Goal: Browse casually: Explore the website without a specific task or goal

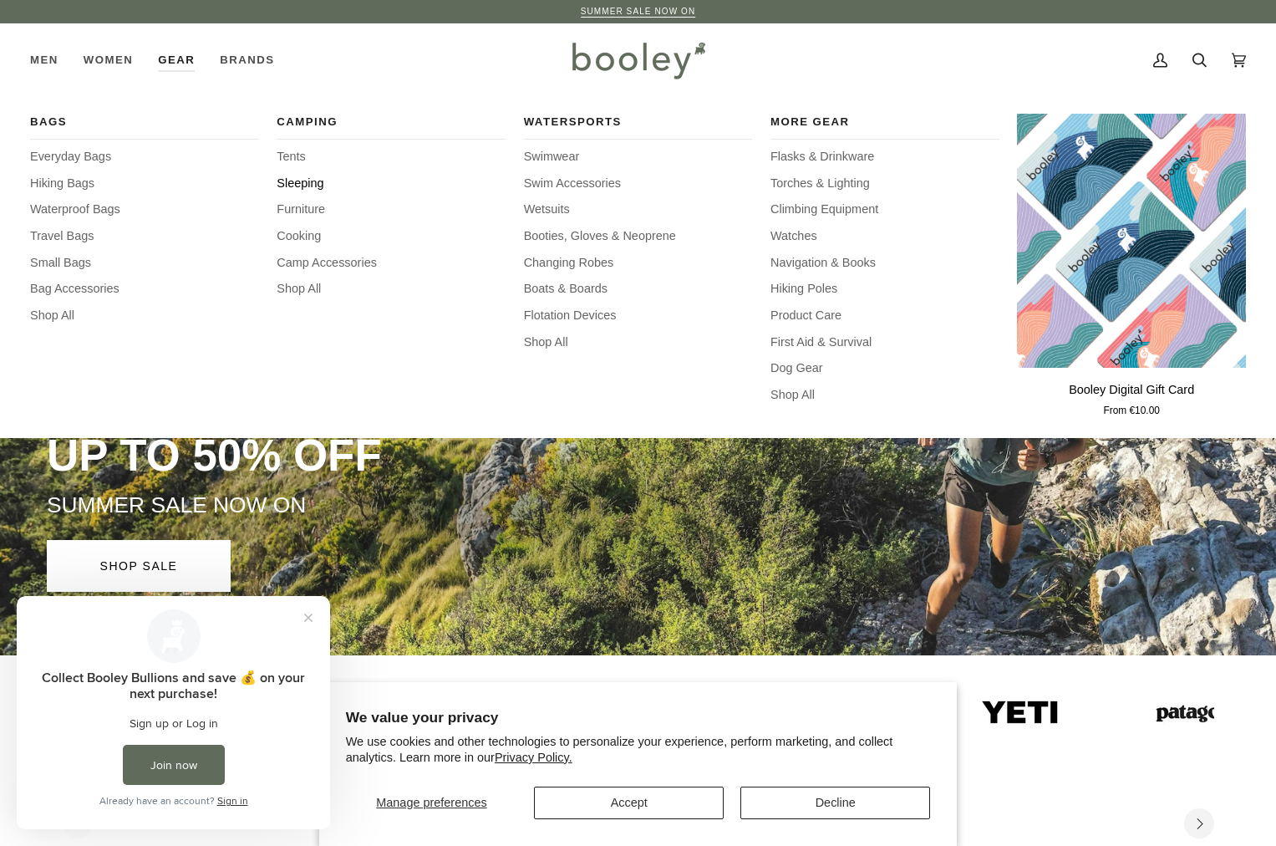
click at [305, 182] on span "Sleeping" at bounding box center [391, 184] width 229 height 18
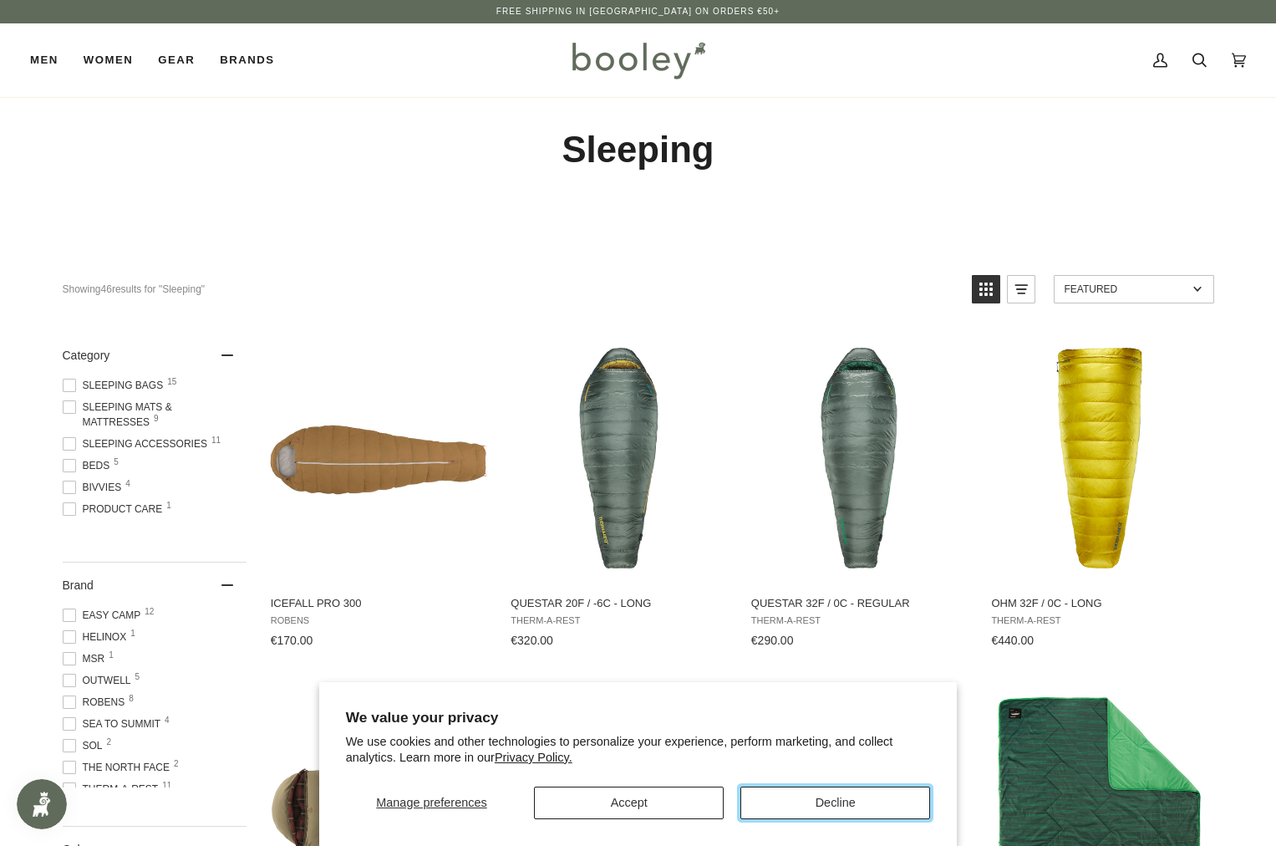
click at [846, 804] on button "Decline" at bounding box center [836, 803] width 190 height 33
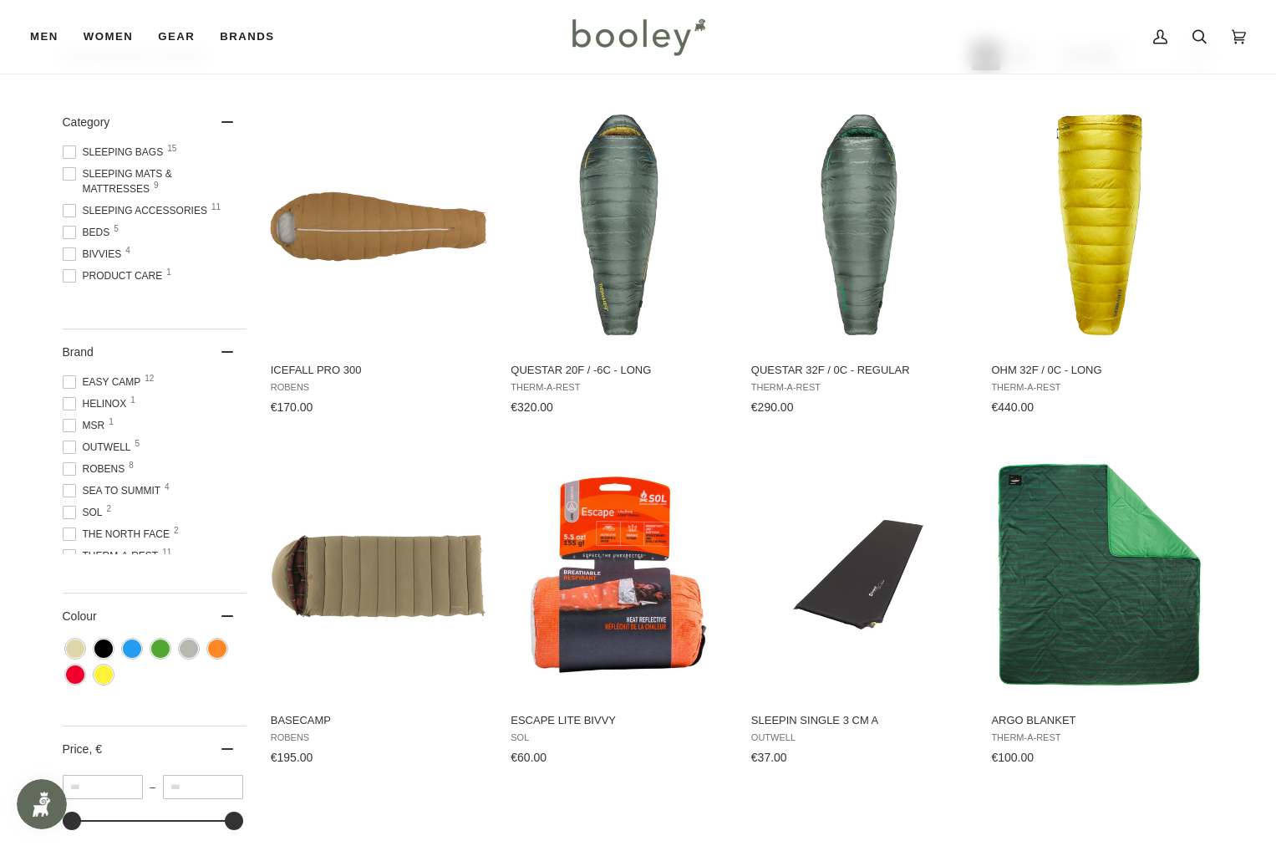
scroll to position [236, 0]
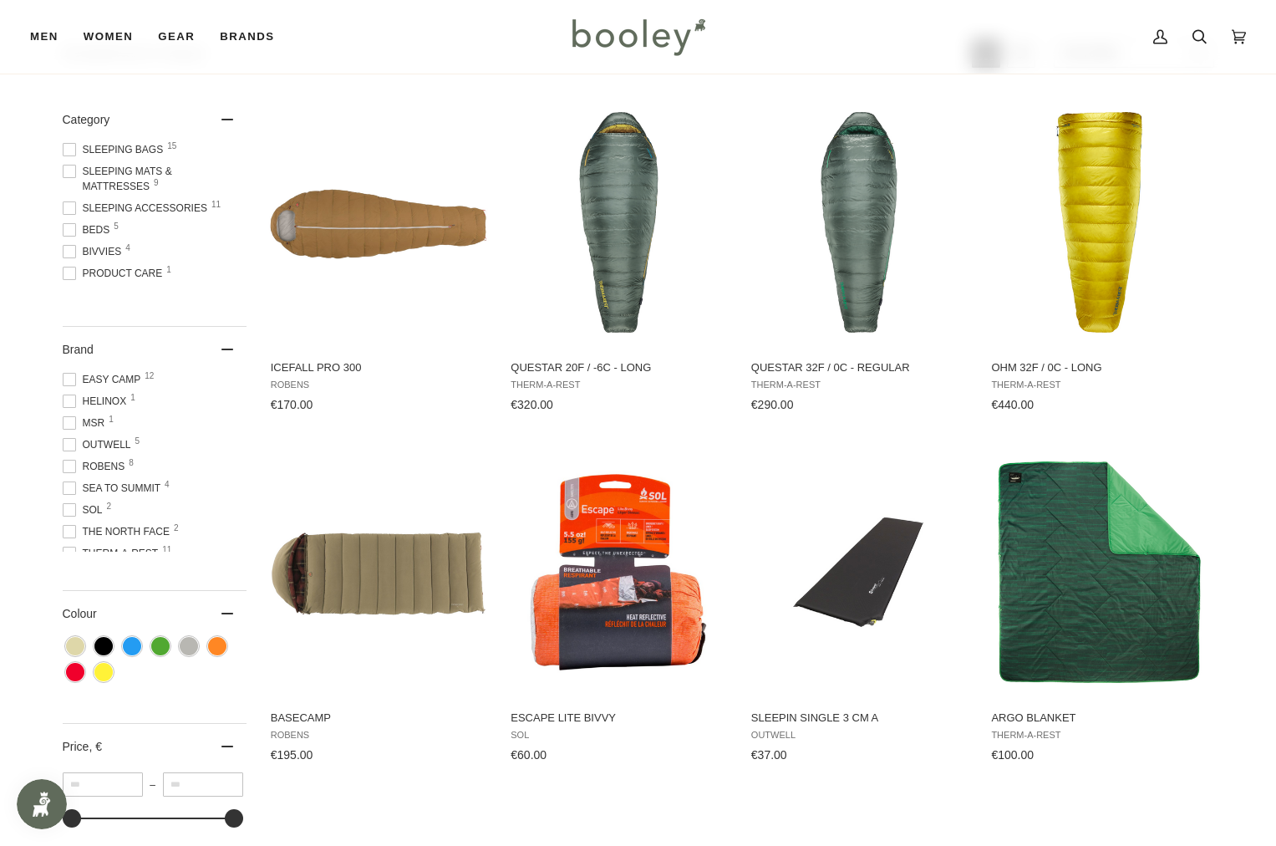
click at [74, 171] on span at bounding box center [69, 171] width 13 height 13
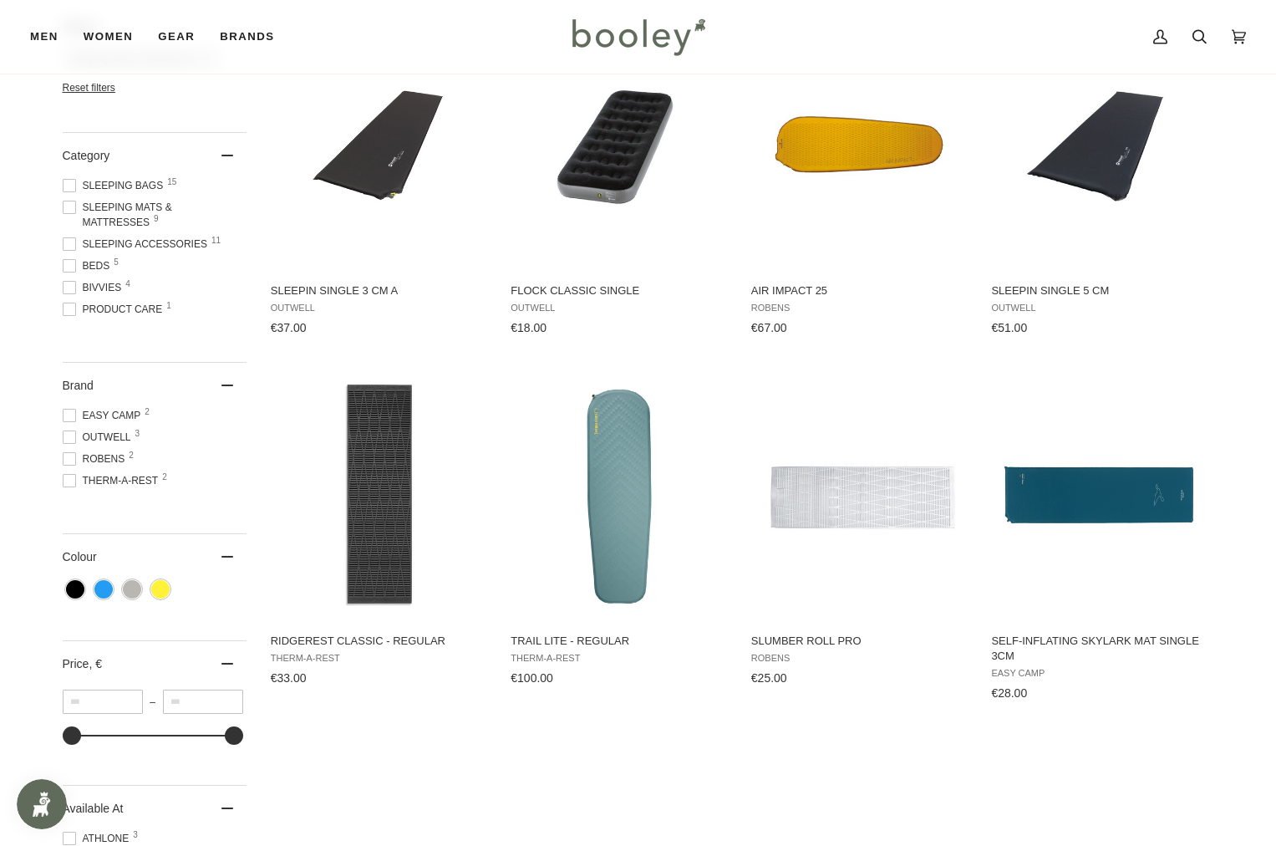
scroll to position [308, 0]
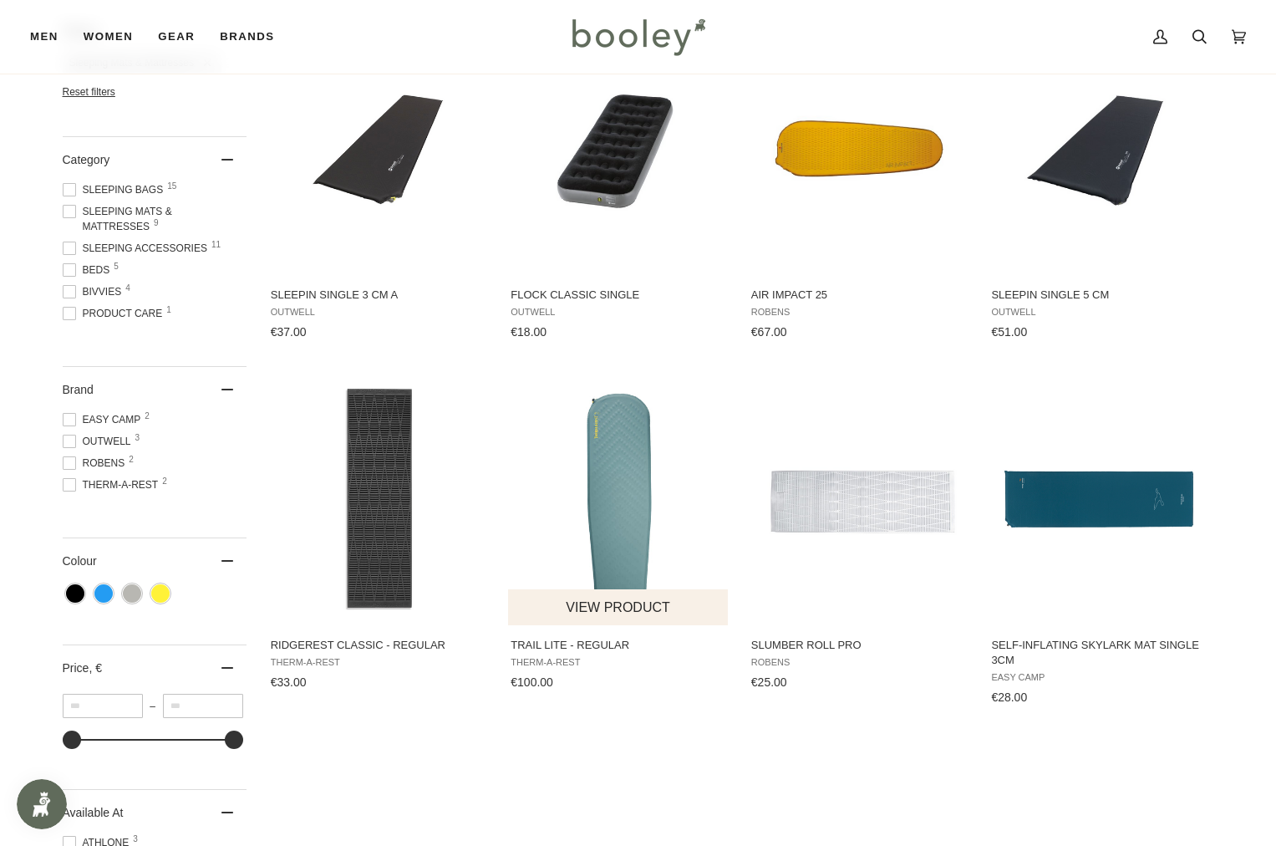
click at [593, 648] on span "Trail Lite - Regular" at bounding box center [619, 645] width 216 height 15
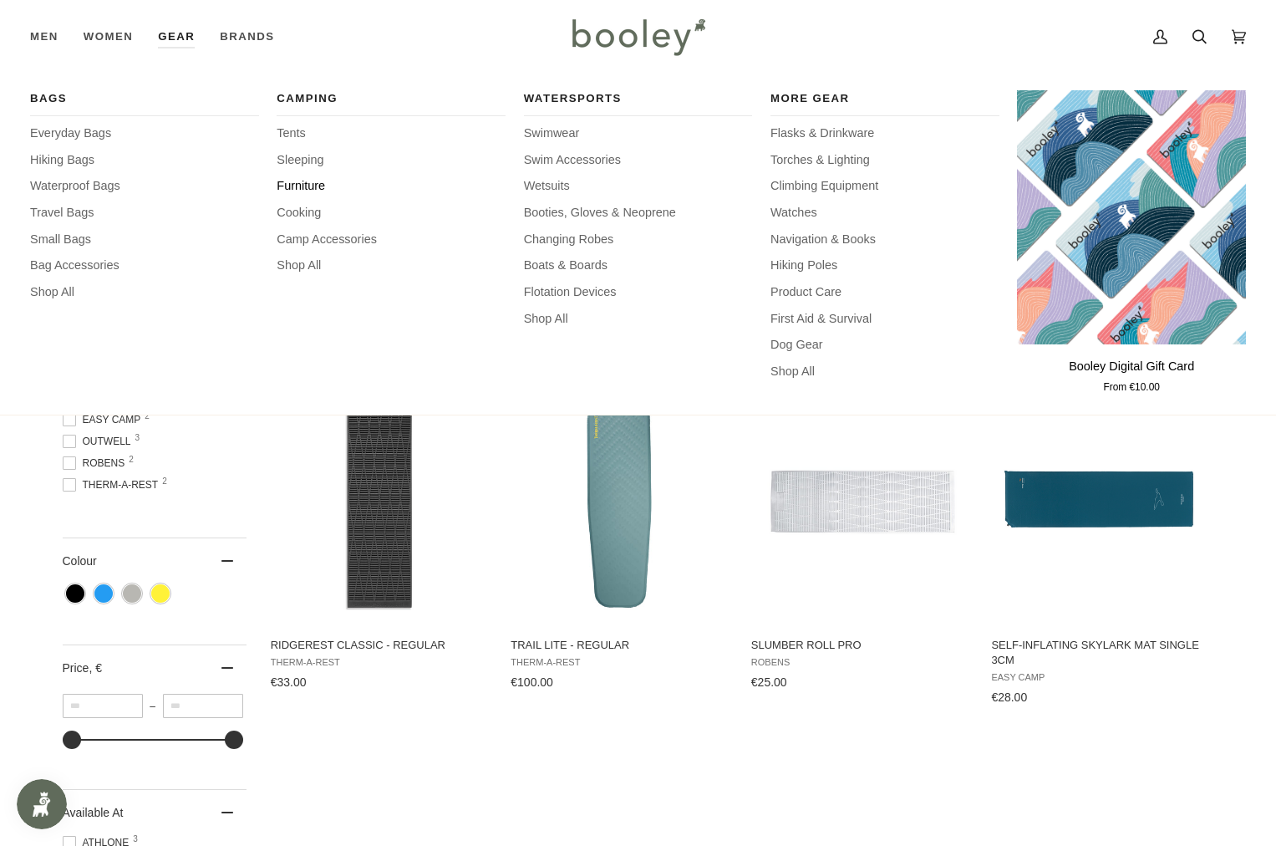
click at [311, 186] on span "Furniture" at bounding box center [391, 186] width 229 height 18
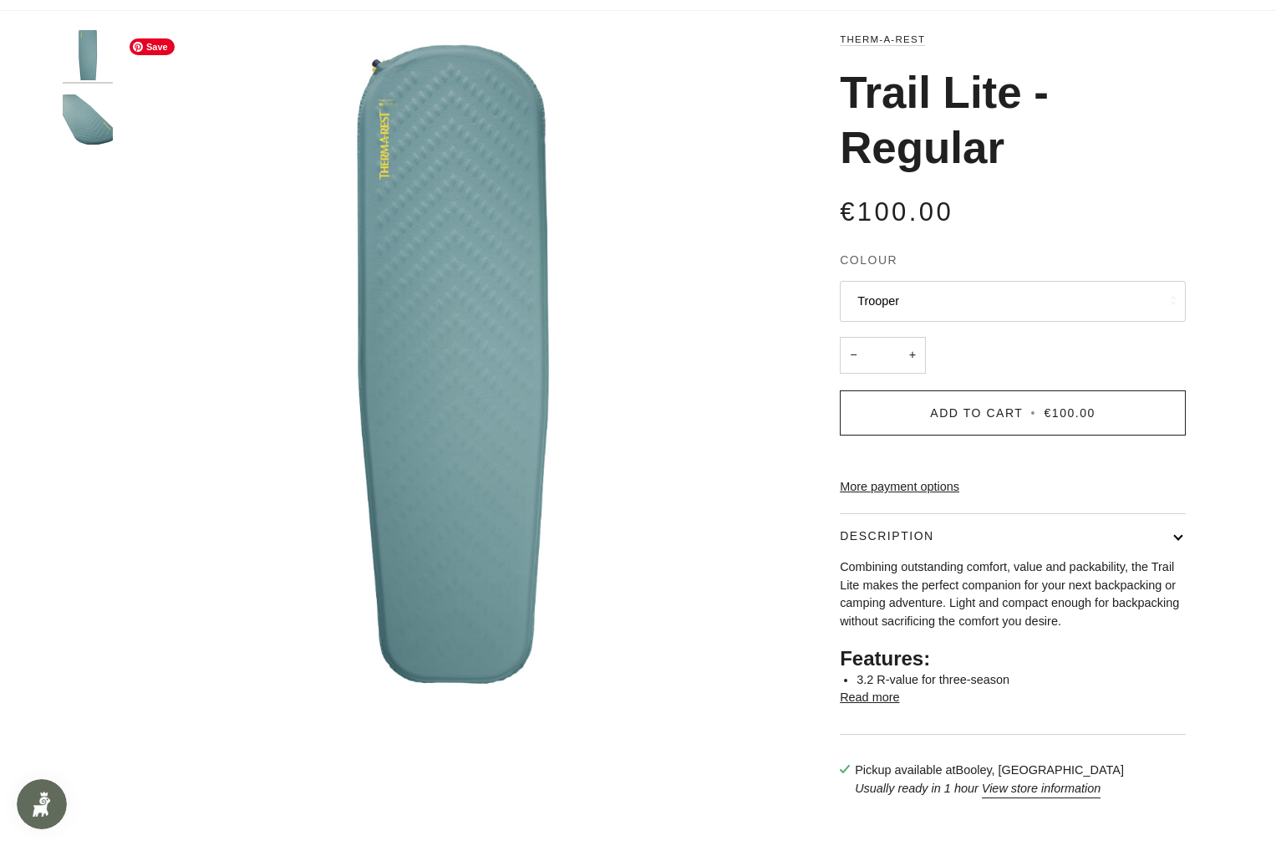
scroll to position [3, 0]
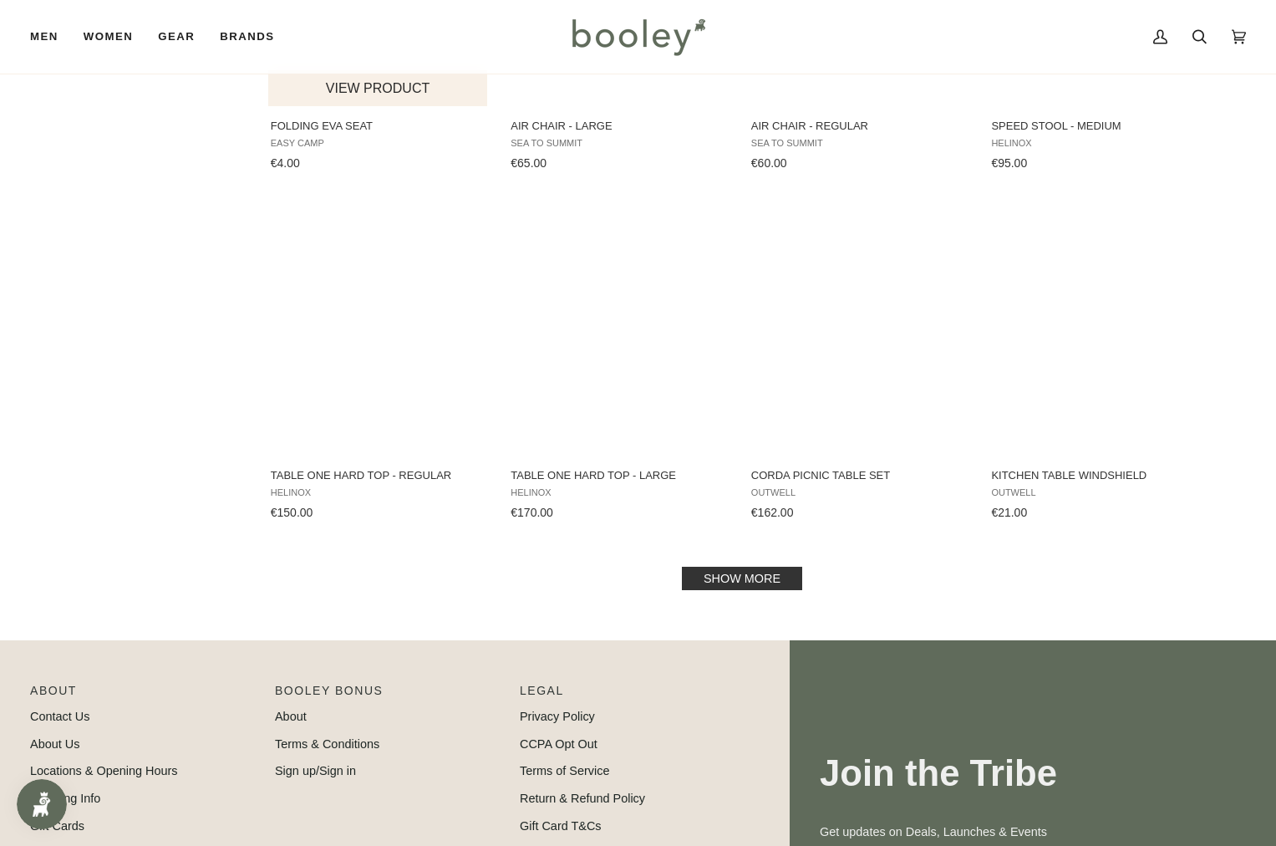
scroll to position [1571, 0]
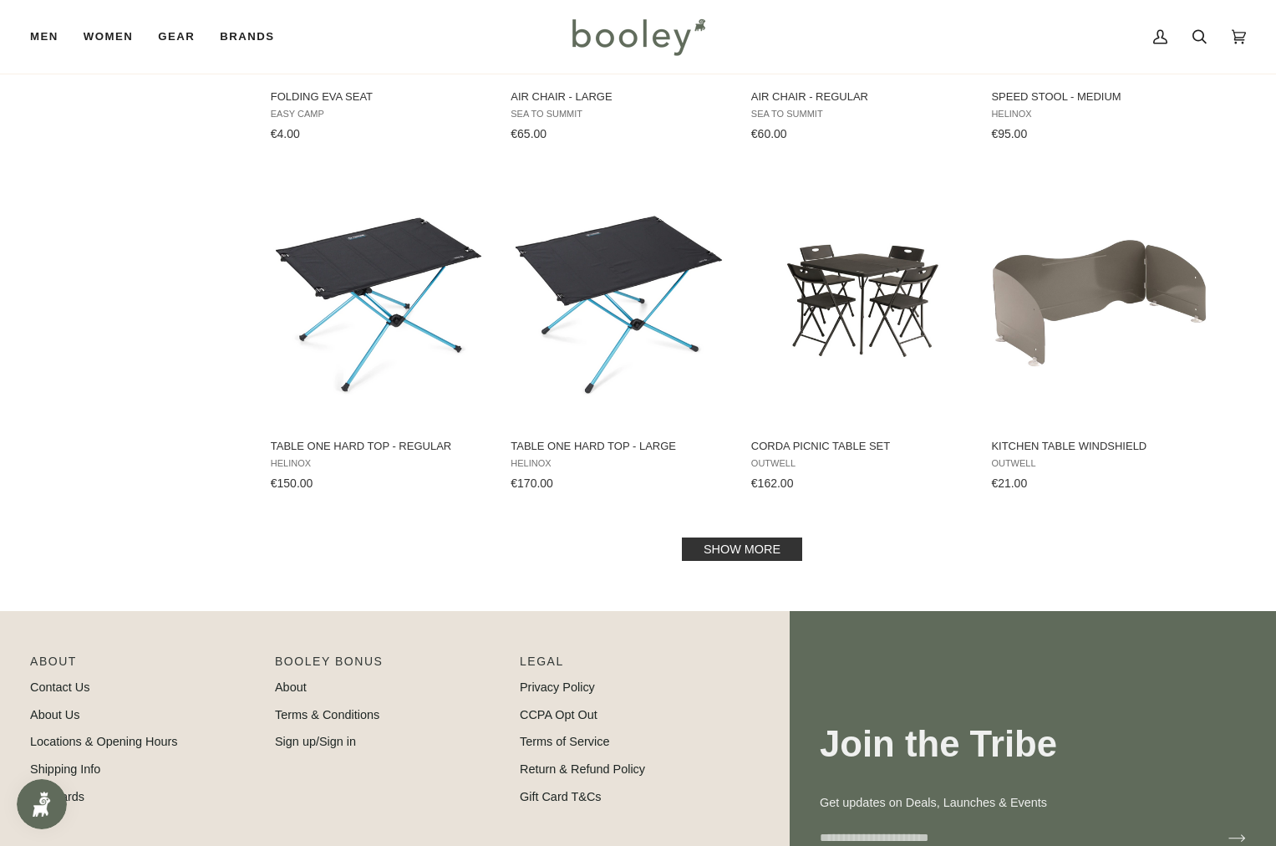
click at [746, 537] on link "Show more" at bounding box center [742, 548] width 120 height 23
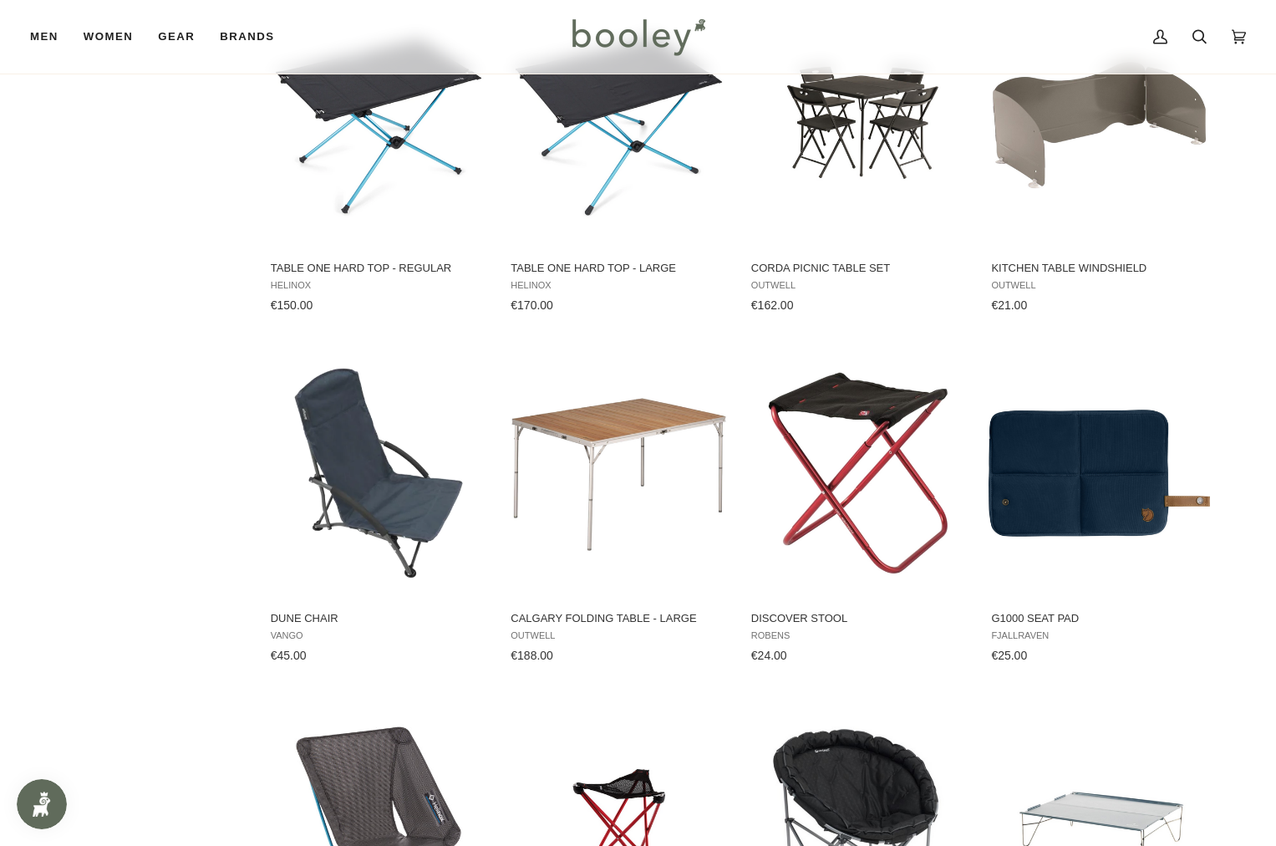
scroll to position [1699, 0]
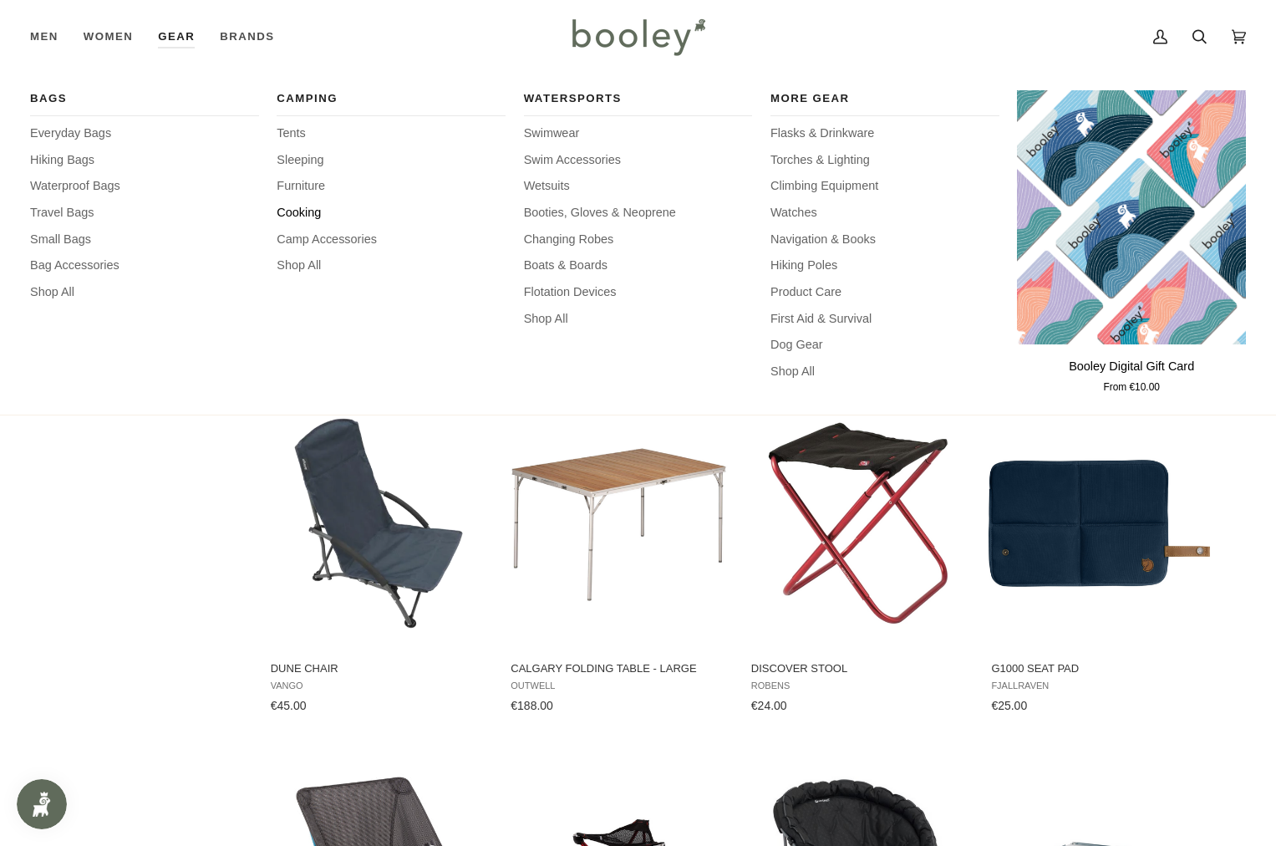
click at [308, 213] on span "Cooking" at bounding box center [391, 213] width 229 height 18
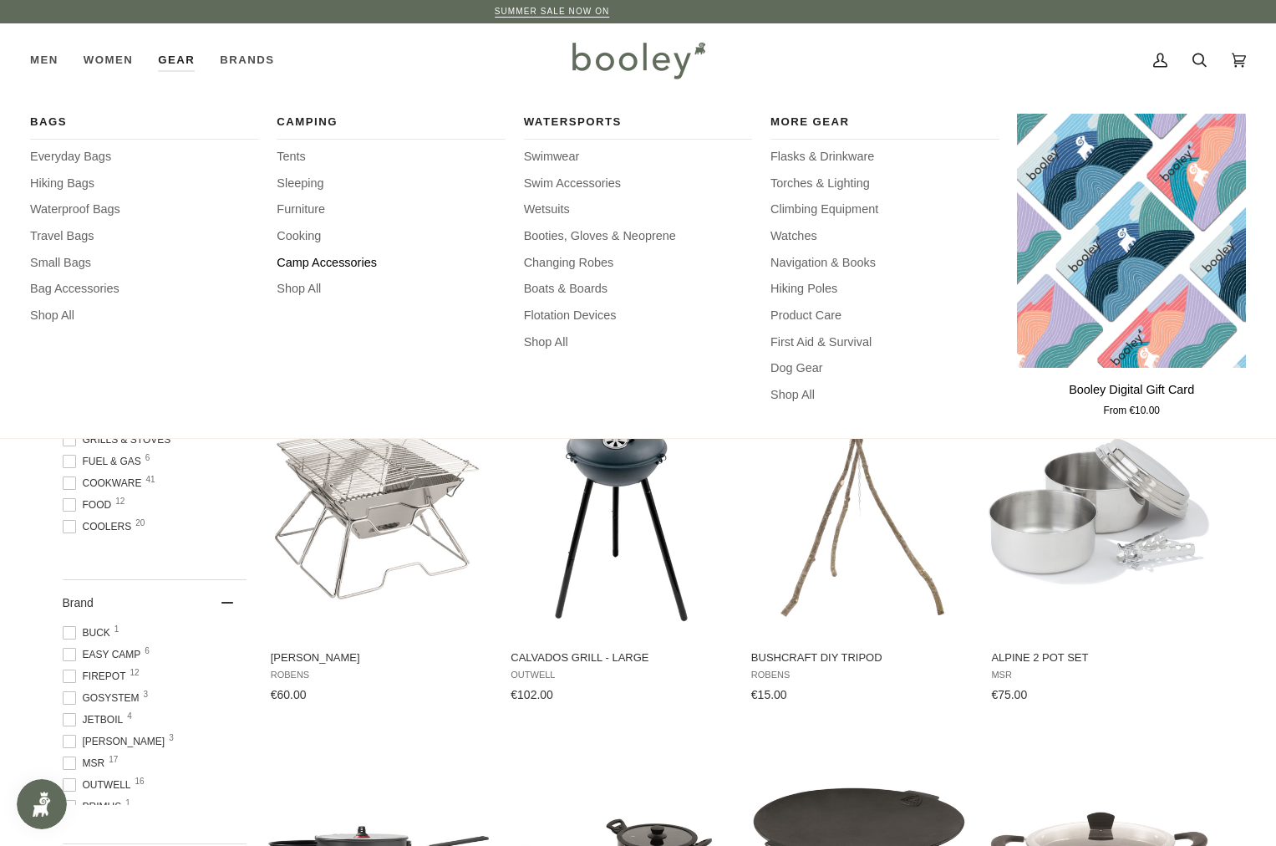
click at [321, 260] on span "Camp Accessories" at bounding box center [391, 263] width 229 height 18
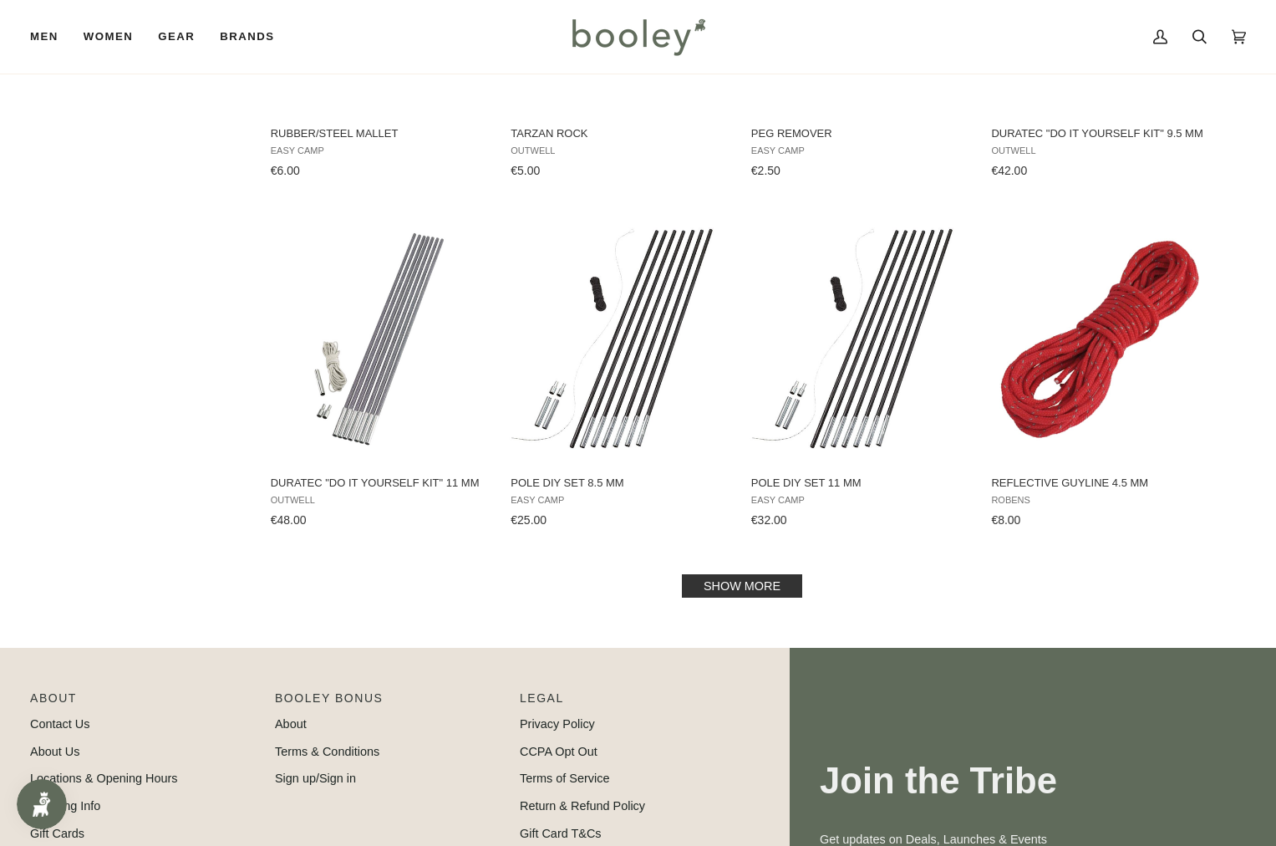
scroll to position [1551, 0]
click at [755, 589] on link "Show more" at bounding box center [742, 584] width 120 height 23
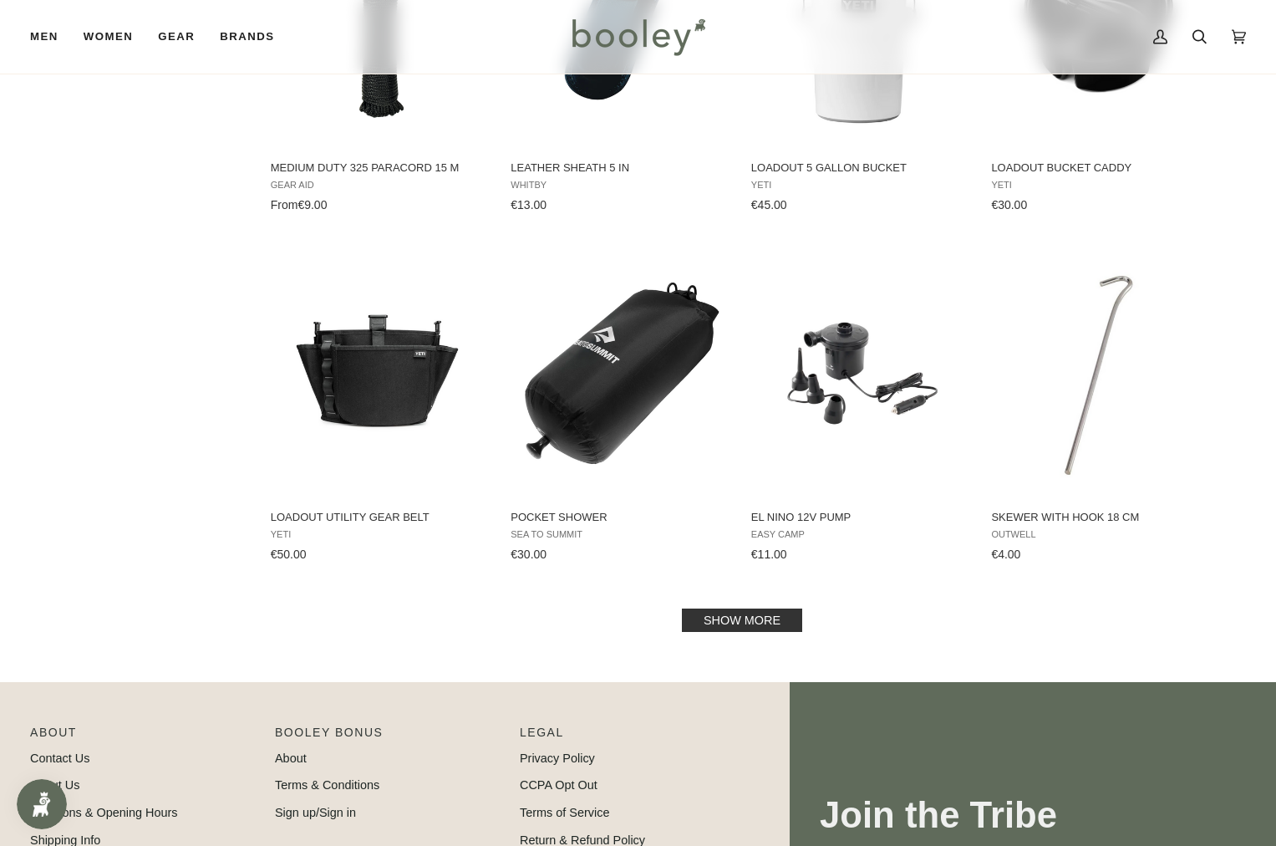
scroll to position [3371, 0]
